Goal: Answer question/provide support

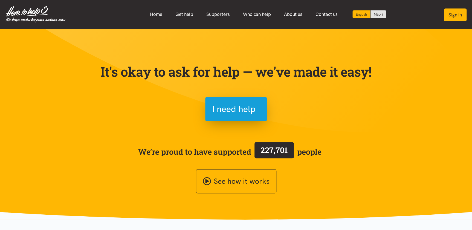
click at [453, 15] on button "Sign in" at bounding box center [454, 14] width 23 height 13
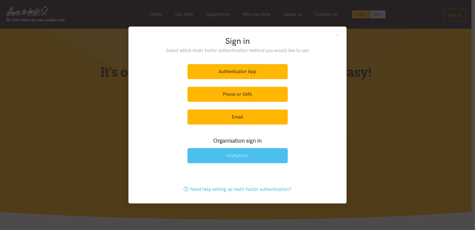
click at [240, 156] on img at bounding box center [237, 155] width 22 height 5
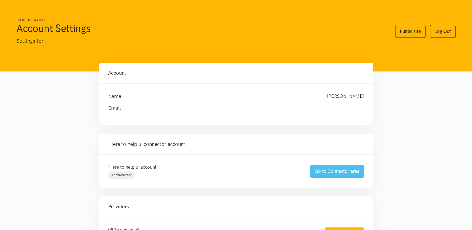
click at [335, 170] on link "Go to Connector area" at bounding box center [337, 171] width 54 height 13
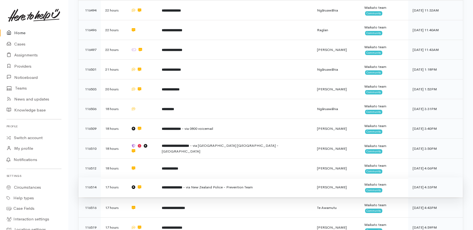
scroll to position [199, 0]
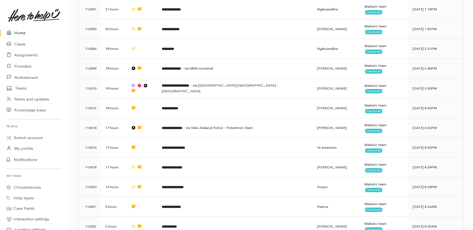
drag, startPoint x: 151, startPoint y: 160, endPoint x: 155, endPoint y: 170, distance: 10.7
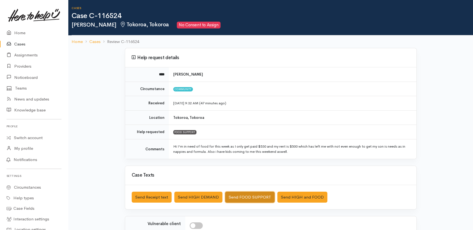
click at [251, 195] on button "Send FOOD SUPPORT" at bounding box center [249, 196] width 49 height 11
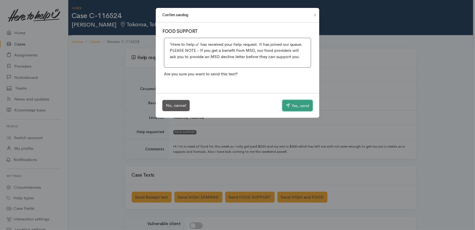
click at [299, 106] on button "Yes, send" at bounding box center [297, 105] width 30 height 11
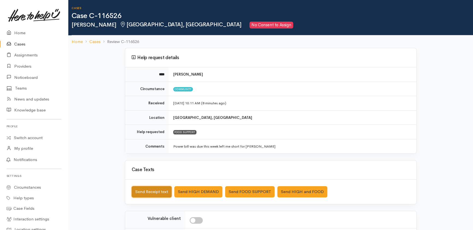
click at [154, 193] on button "Send Receipt text" at bounding box center [152, 191] width 40 height 11
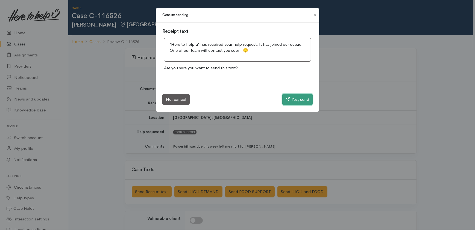
click at [298, 97] on button "Yes, send" at bounding box center [297, 99] width 30 height 11
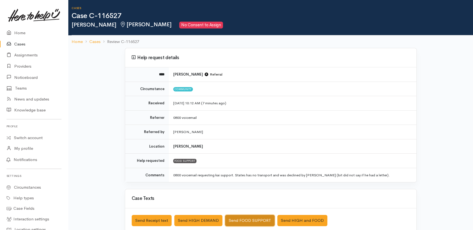
click at [244, 218] on button "Send FOOD SUPPORT" at bounding box center [249, 220] width 49 height 11
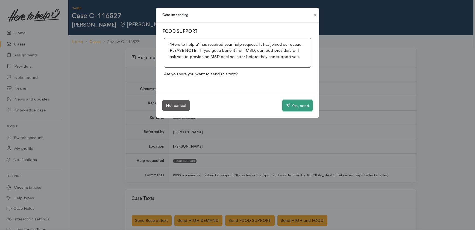
click at [292, 104] on button "Yes, send" at bounding box center [297, 105] width 30 height 11
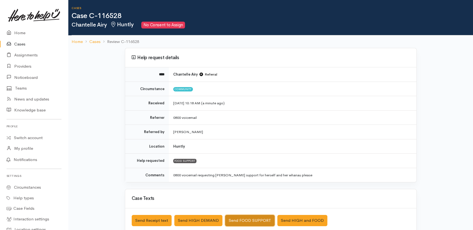
click at [252, 218] on button "Send FOOD SUPPORT" at bounding box center [249, 220] width 49 height 11
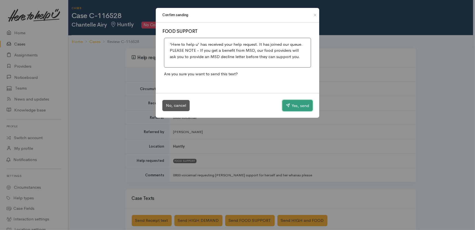
click at [295, 104] on button "Yes, send" at bounding box center [297, 105] width 30 height 11
